Goal: Information Seeking & Learning: Check status

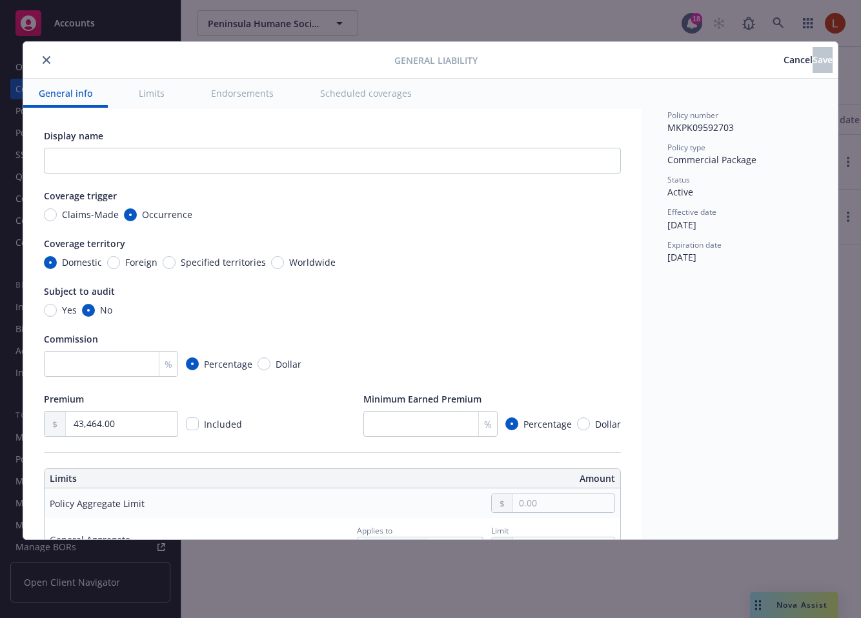
click at [783, 67] on button "Cancel" at bounding box center [797, 60] width 29 height 26
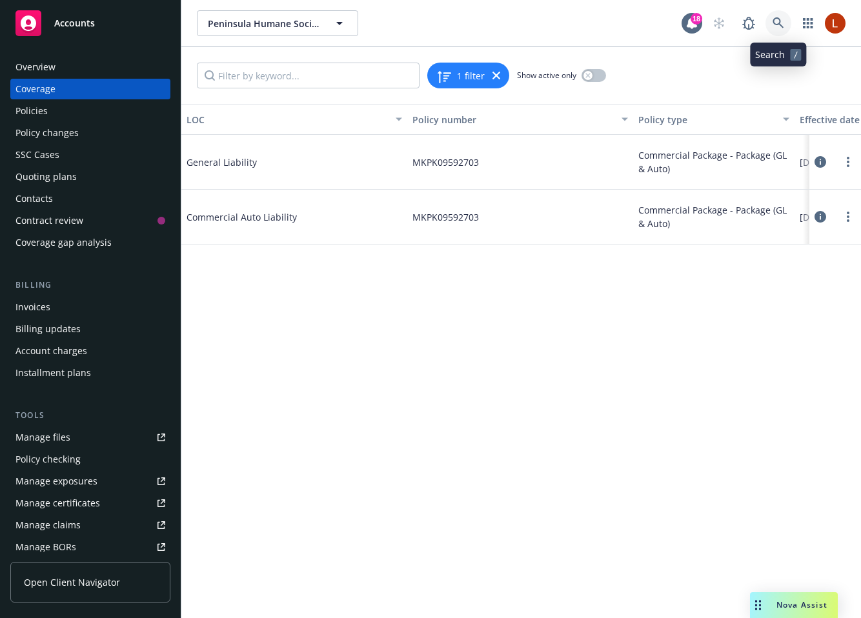
click at [772, 22] on icon at bounding box center [778, 23] width 12 height 12
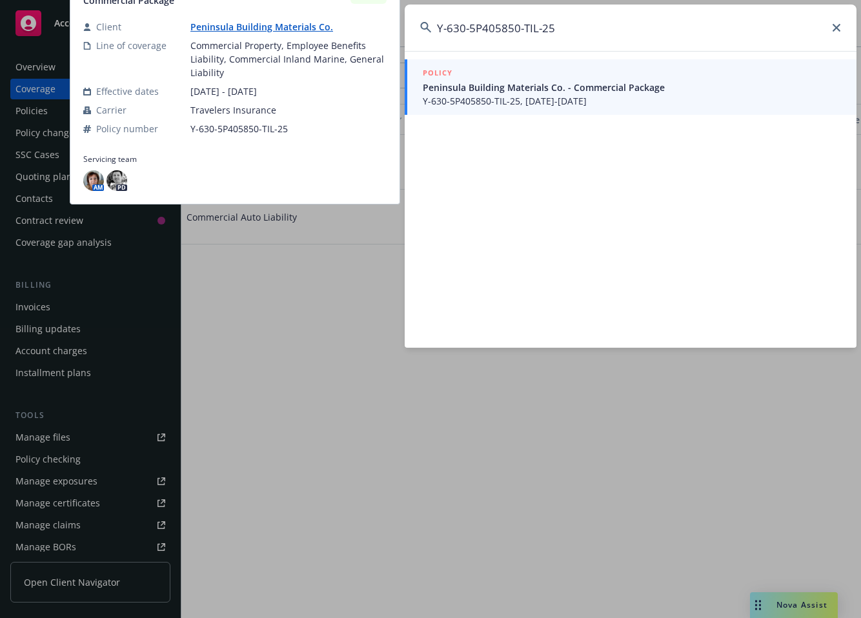
type input "Y-630-5P405850-TIL-25"
click at [684, 81] on span "Peninsula Building Materials Co. - Commercial Package" at bounding box center [632, 88] width 418 height 14
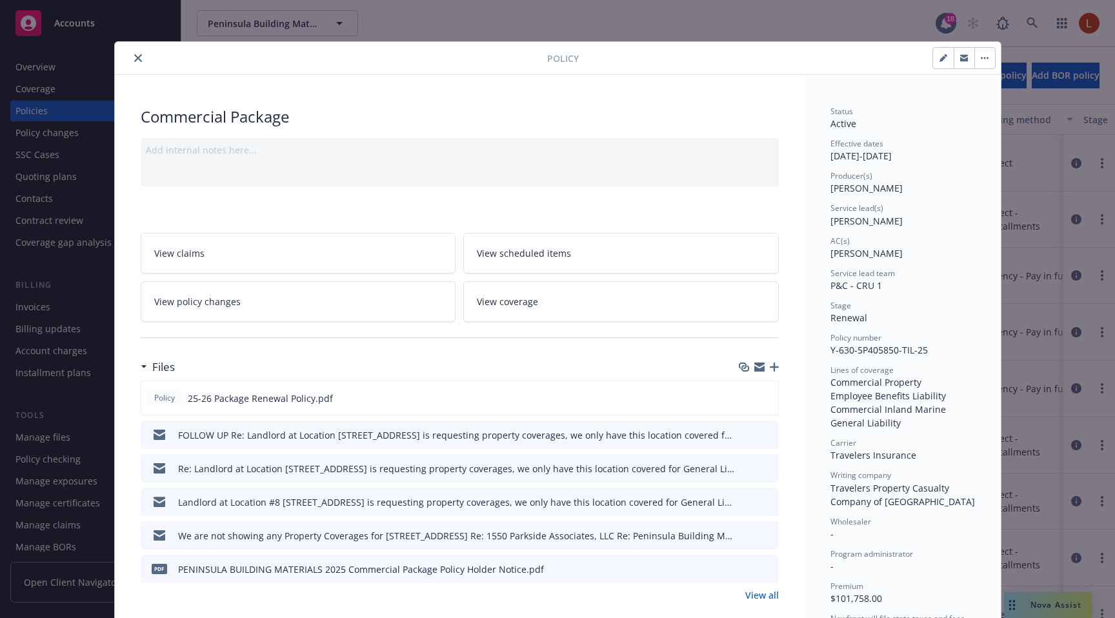
click at [508, 303] on span "View coverage" at bounding box center [507, 302] width 61 height 14
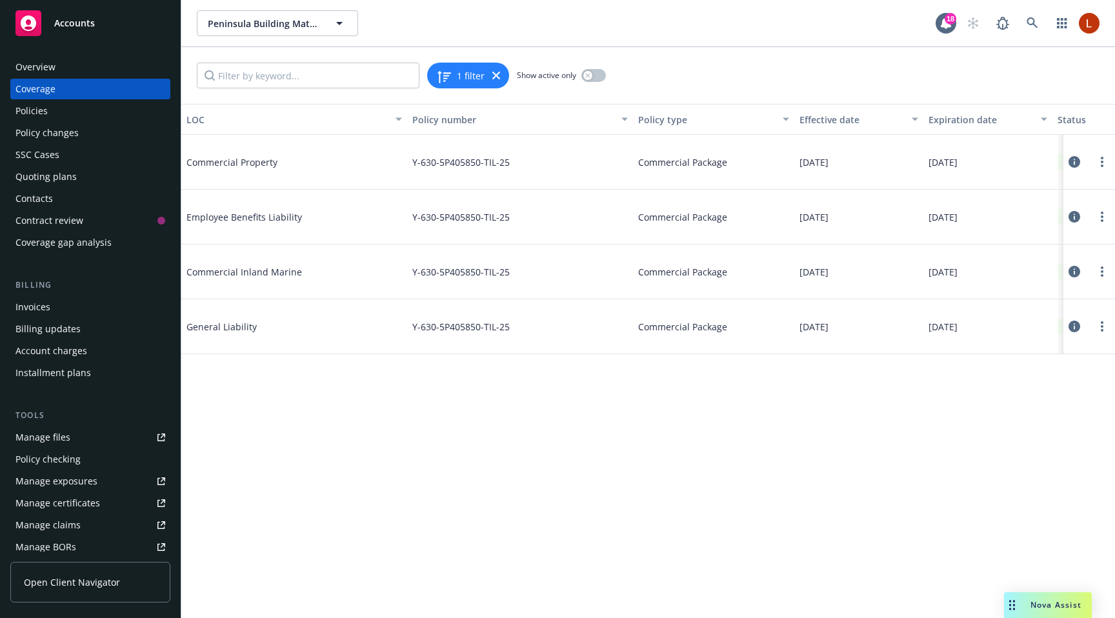
click at [860, 325] on icon at bounding box center [1074, 327] width 12 height 12
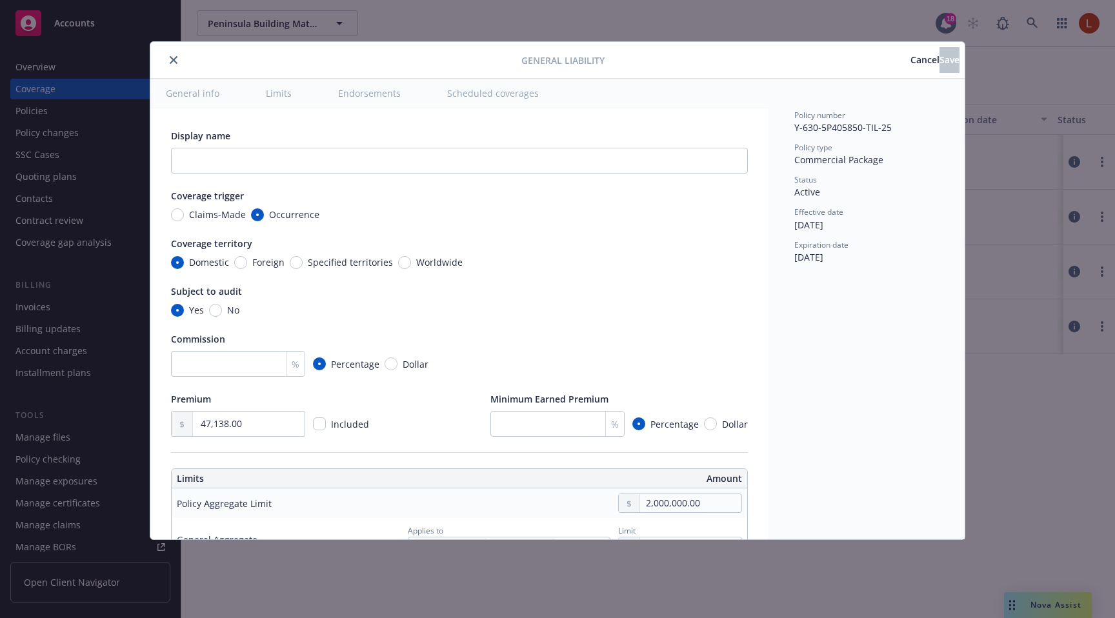
type input "[DATE]"
click at [172, 62] on icon "close" at bounding box center [174, 60] width 8 height 8
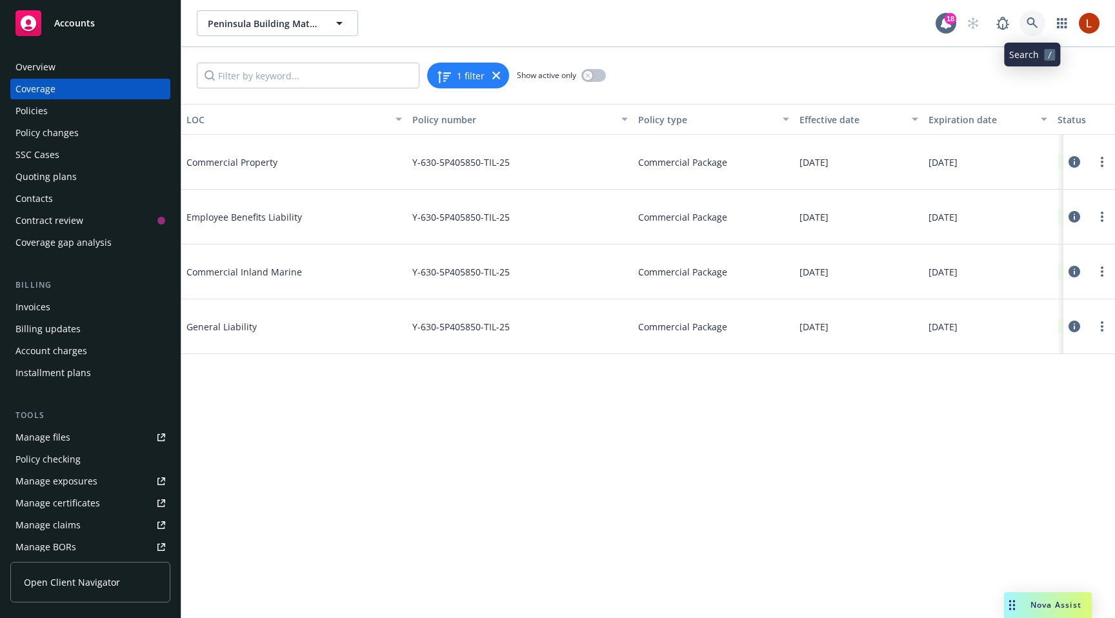
click at [860, 27] on icon at bounding box center [1032, 23] width 12 height 12
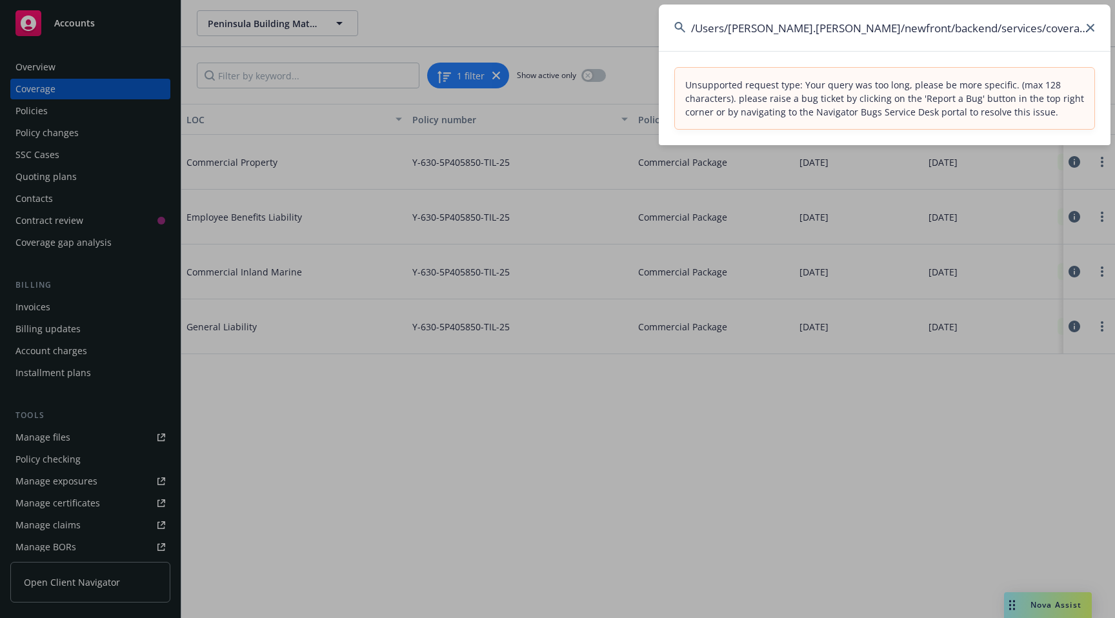
drag, startPoint x: 867, startPoint y: 27, endPoint x: 460, endPoint y: 26, distance: 407.1
click at [462, 27] on div "/Users/[PERSON_NAME].[PERSON_NAME]/newfront/backend/services/coverage/packages/…" at bounding box center [557, 309] width 1115 height 618
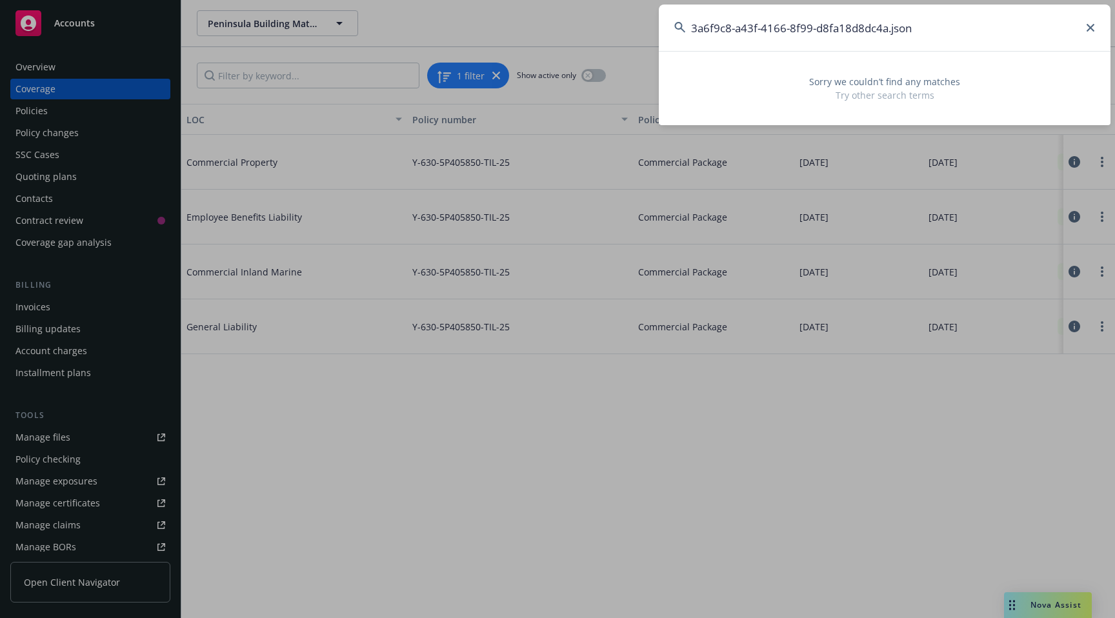
drag, startPoint x: 888, startPoint y: 28, endPoint x: 974, endPoint y: 28, distance: 85.8
click at [860, 28] on input "3a6f9c8-a43f-4166-8f99-d8fa18d8dc4a.json" at bounding box center [885, 28] width 452 height 46
click at [692, 27] on input "3a6f9c8-a43f-4166-8f99-d8fa18d8dc4a" at bounding box center [885, 28] width 452 height 46
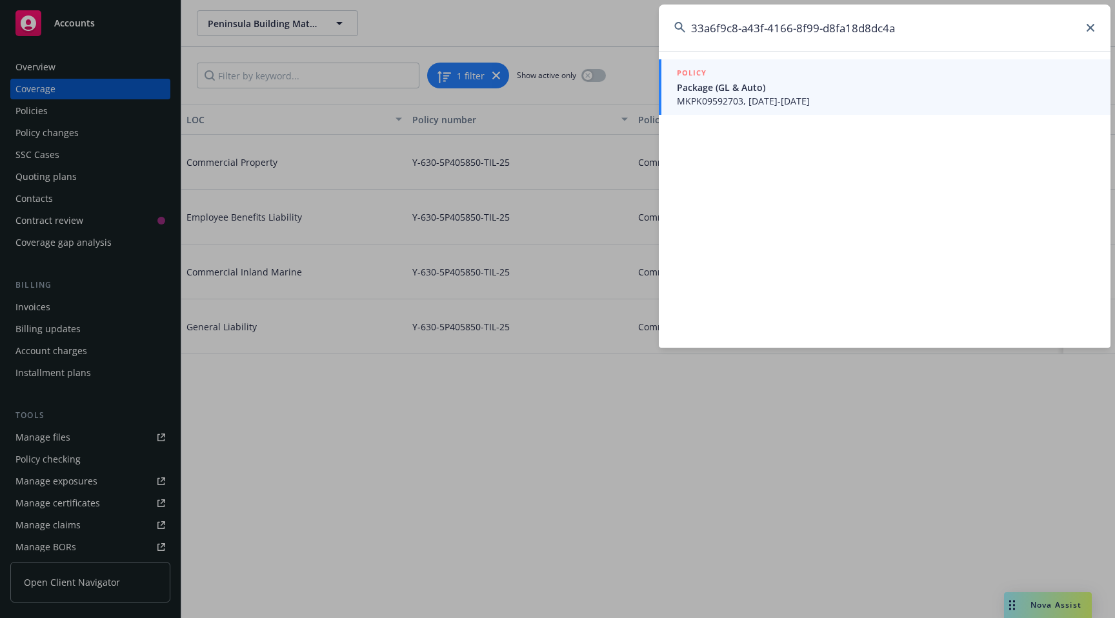
type input "33a6f9c8-a43f-4166-8f99-d8fa18d8dc4a"
click at [701, 93] on span "Package (GL & Auto)" at bounding box center [886, 88] width 418 height 14
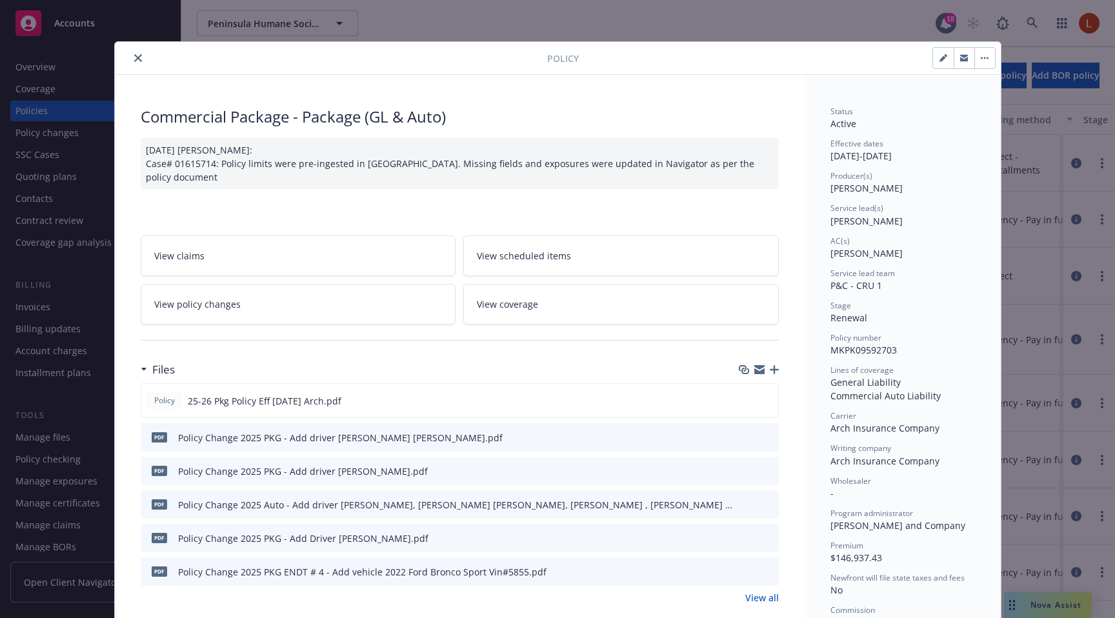
click at [508, 309] on link "View coverage" at bounding box center [620, 304] width 315 height 41
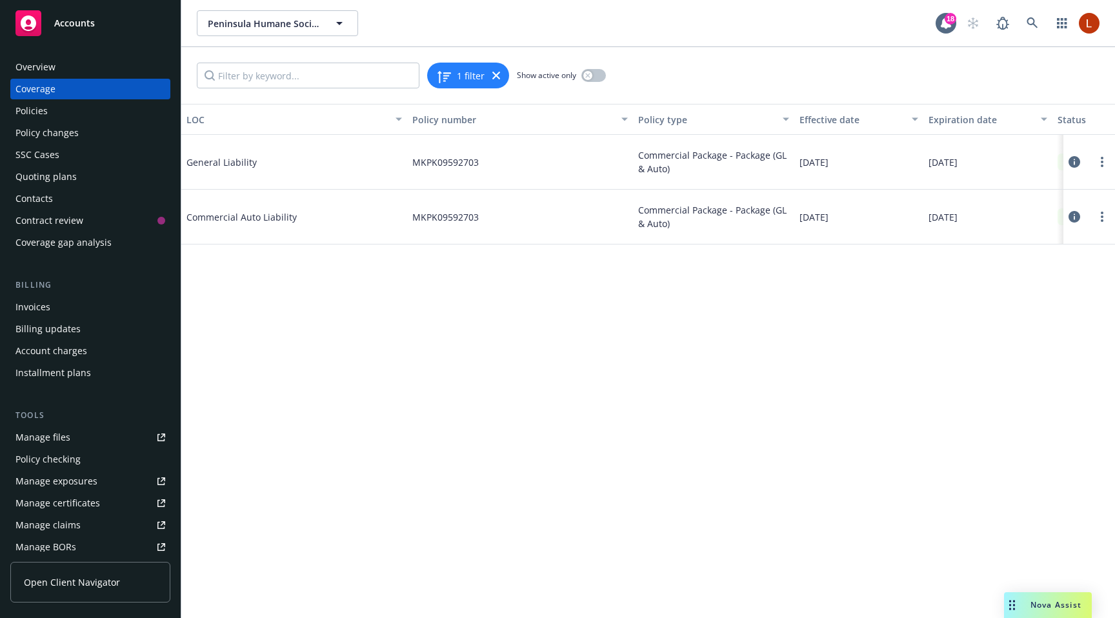
click at [860, 161] on icon at bounding box center [1074, 162] width 12 height 12
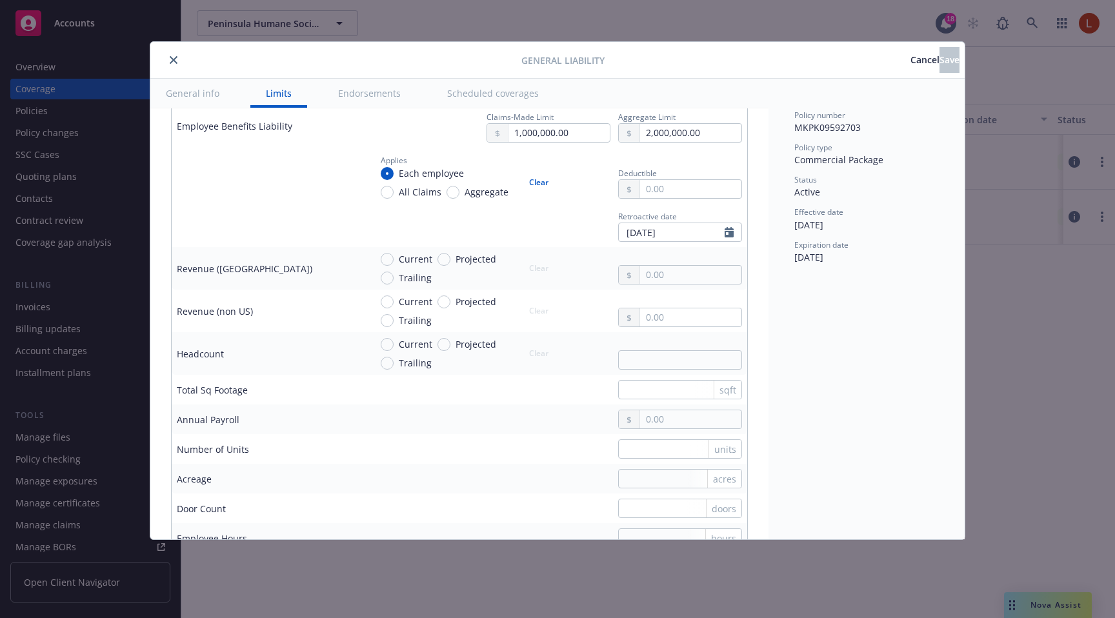
scroll to position [752, 0]
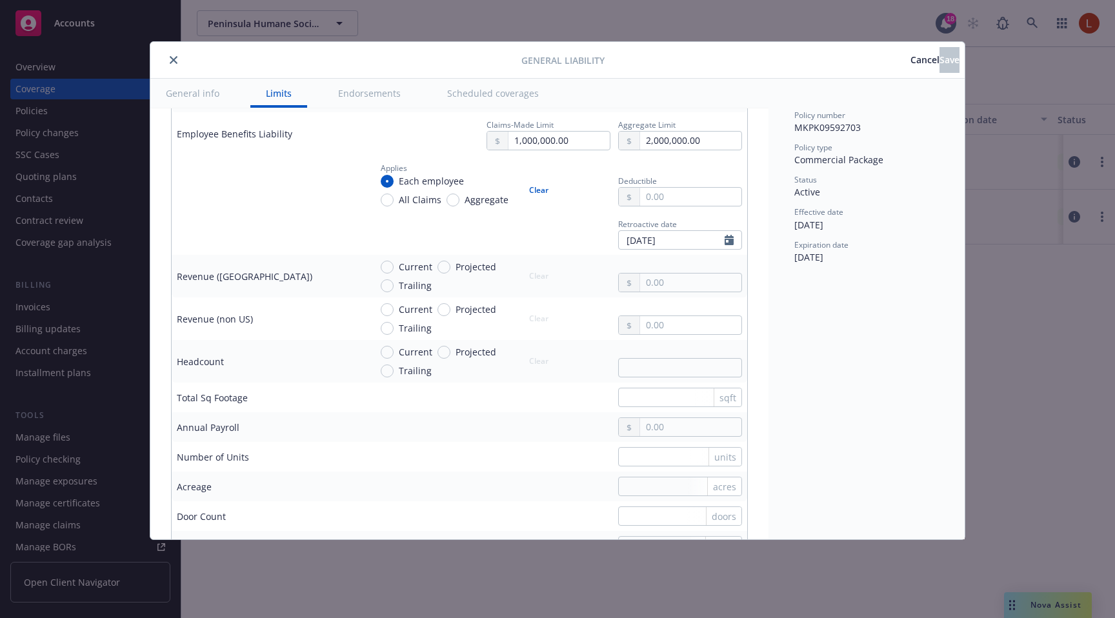
click at [843, 74] on div "General Liability Cancel Save" at bounding box center [557, 60] width 814 height 37
click at [860, 61] on span "Cancel" at bounding box center [924, 60] width 29 height 12
